Goal: Task Accomplishment & Management: Use online tool/utility

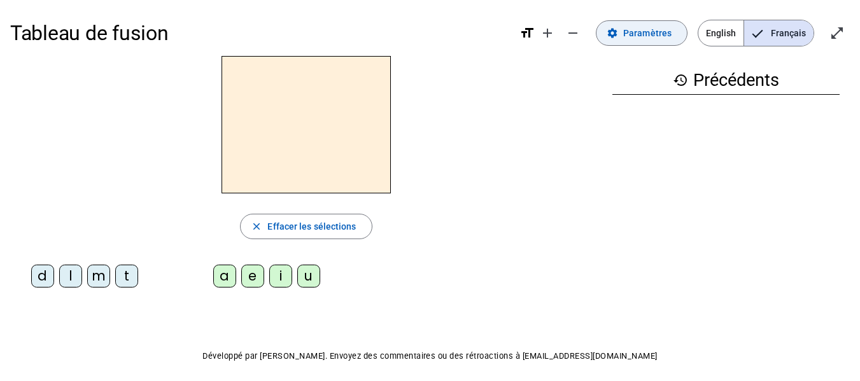
click at [644, 30] on span "Paramètres" at bounding box center [647, 32] width 48 height 15
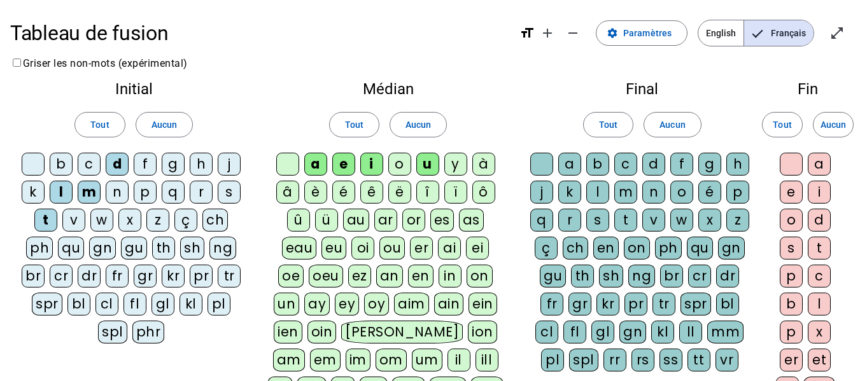
click at [602, 194] on div "l" at bounding box center [597, 192] width 23 height 23
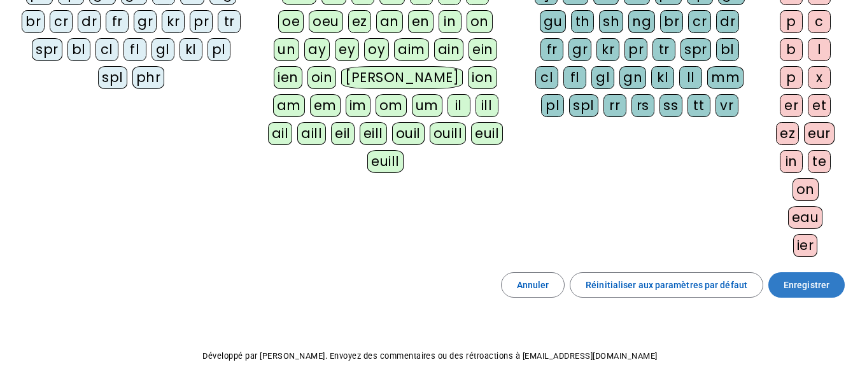
click at [808, 283] on span "Enregistrer" at bounding box center [807, 285] width 46 height 15
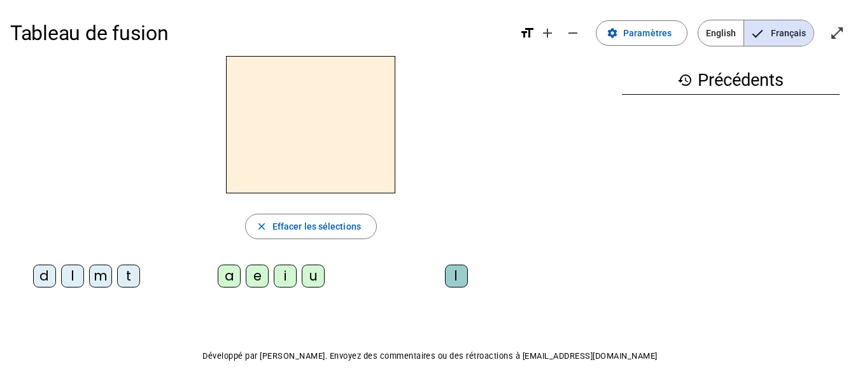
click at [134, 275] on div "t" at bounding box center [128, 276] width 23 height 23
click at [259, 271] on div "e" at bounding box center [257, 276] width 23 height 23
click at [46, 279] on div "d" at bounding box center [44, 276] width 23 height 23
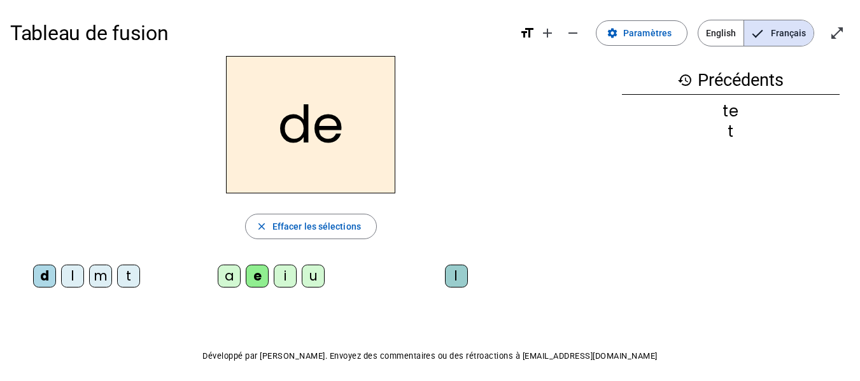
click at [99, 277] on div "m" at bounding box center [100, 276] width 23 height 23
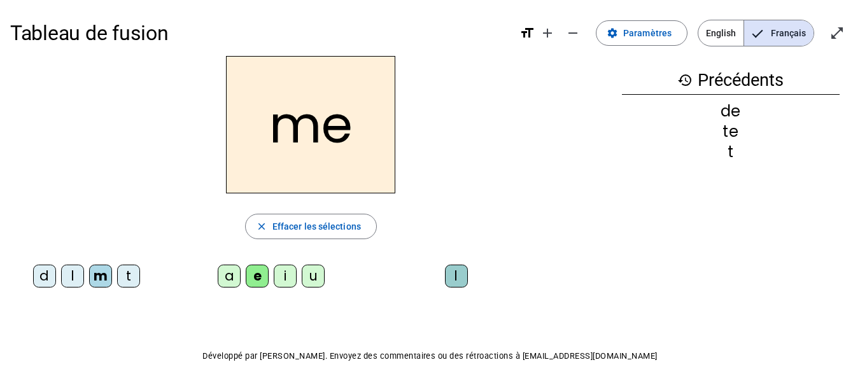
click at [230, 271] on div "a" at bounding box center [229, 276] width 23 height 23
click at [458, 280] on div "l" at bounding box center [456, 276] width 23 height 23
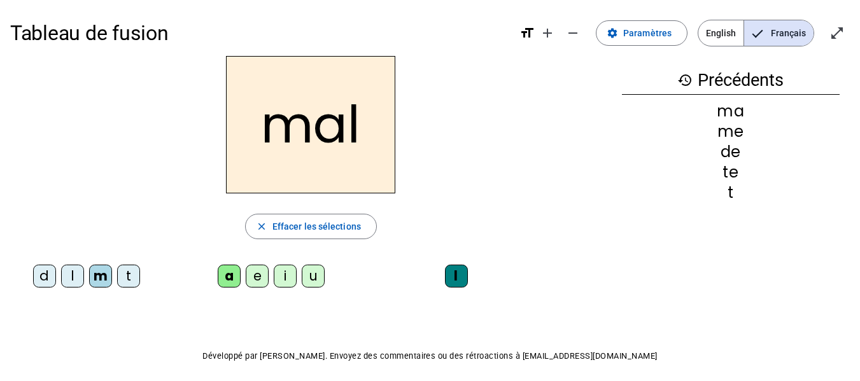
click at [290, 281] on div "i" at bounding box center [285, 276] width 23 height 23
